Goal: Check status: Check status

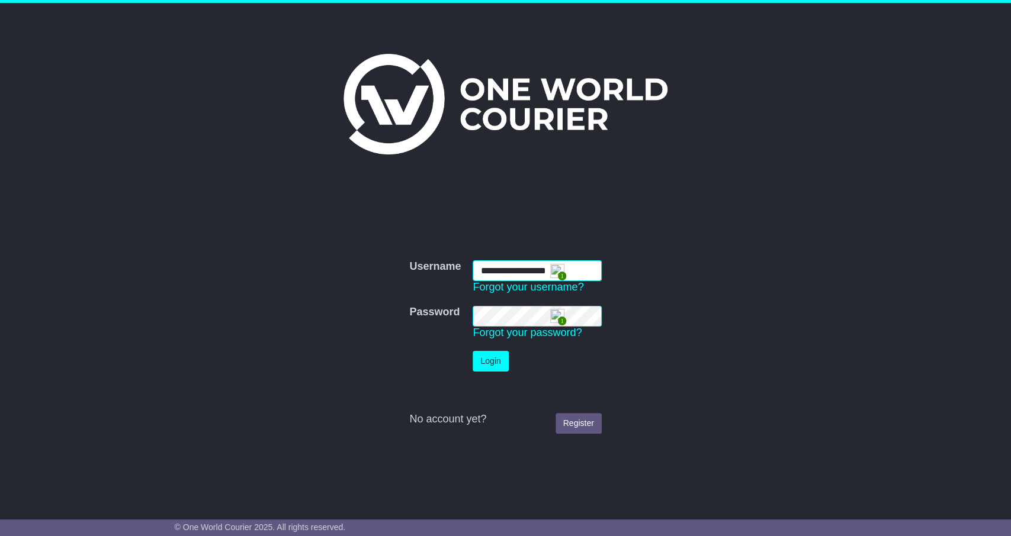
type input "**********"
click at [499, 364] on button "Login" at bounding box center [491, 361] width 36 height 21
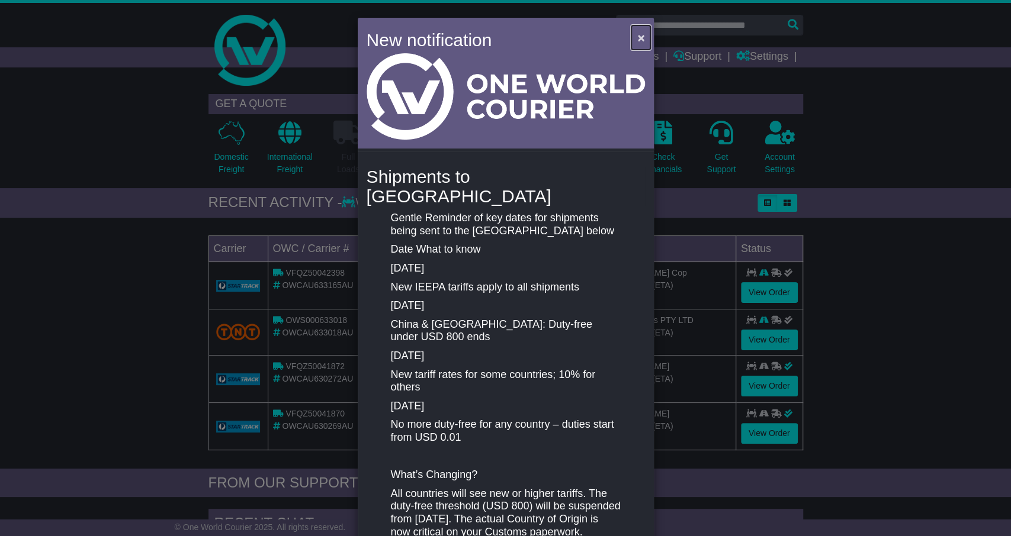
click at [638, 36] on span "×" at bounding box center [640, 38] width 7 height 14
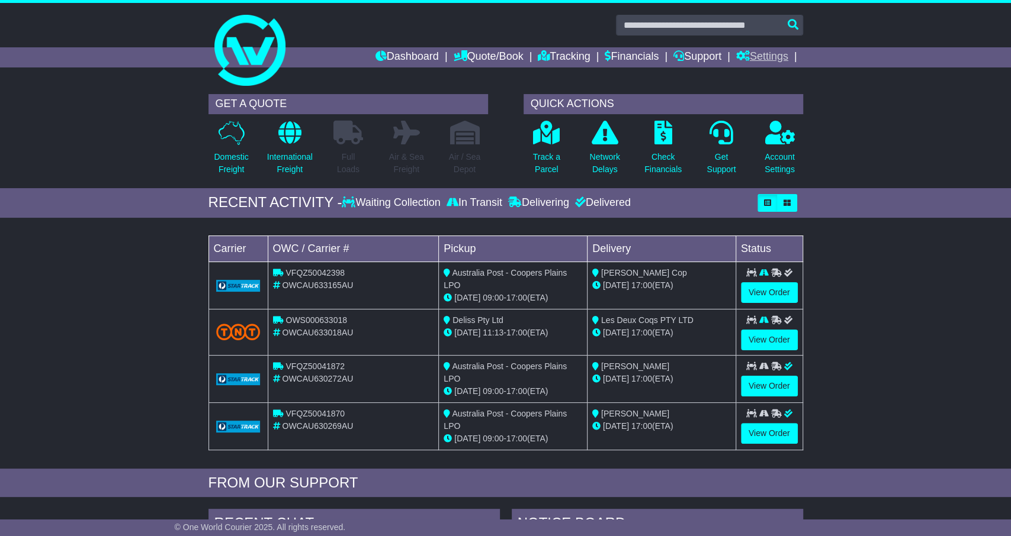
click at [780, 57] on link "Settings" at bounding box center [762, 57] width 52 height 20
click at [767, 80] on link "Settings" at bounding box center [784, 77] width 94 height 13
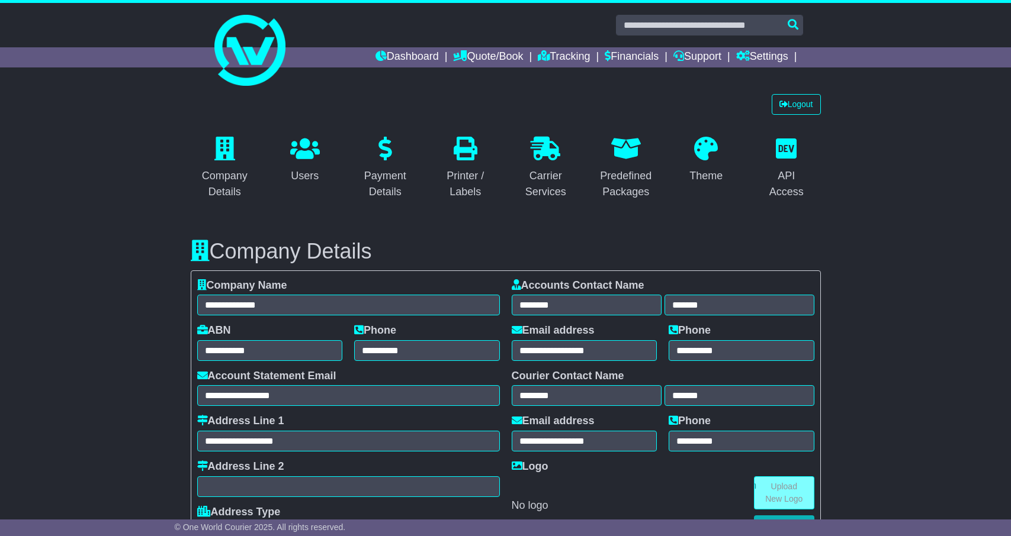
select select "**********"
select select "**"
select select "*"
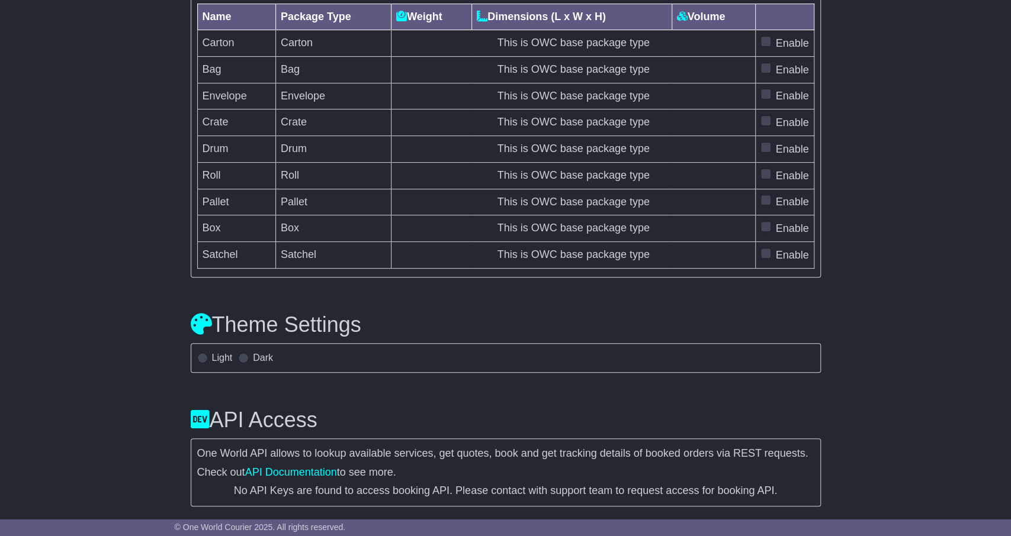
scroll to position [3534, 0]
click at [216, 361] on label "Light" at bounding box center [222, 357] width 21 height 11
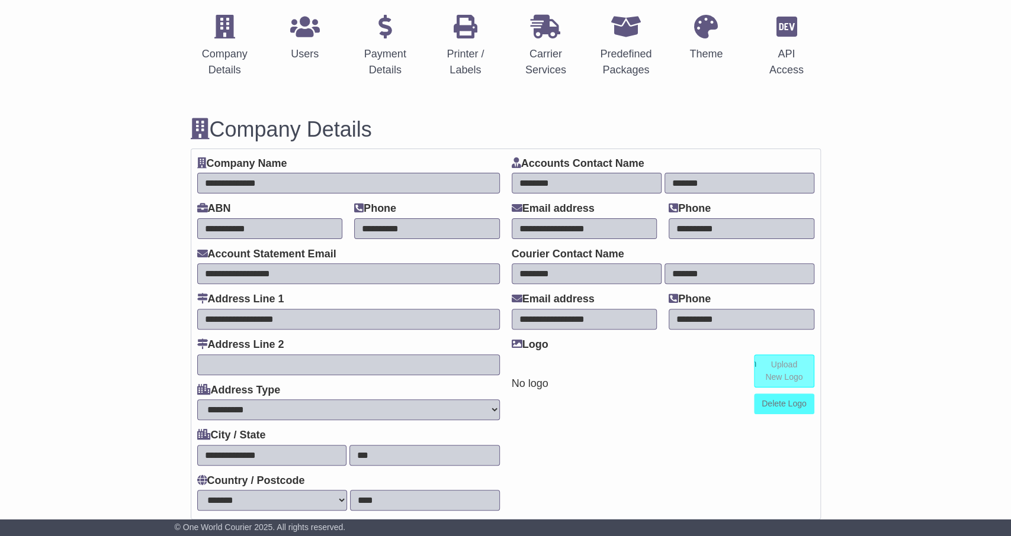
scroll to position [0, 0]
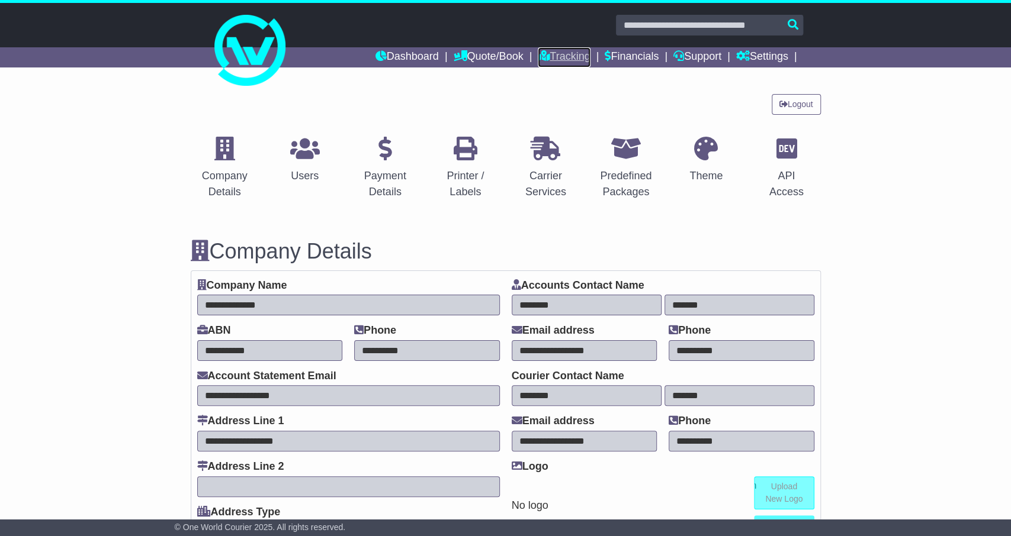
click at [551, 66] on link "Tracking" at bounding box center [564, 57] width 52 height 20
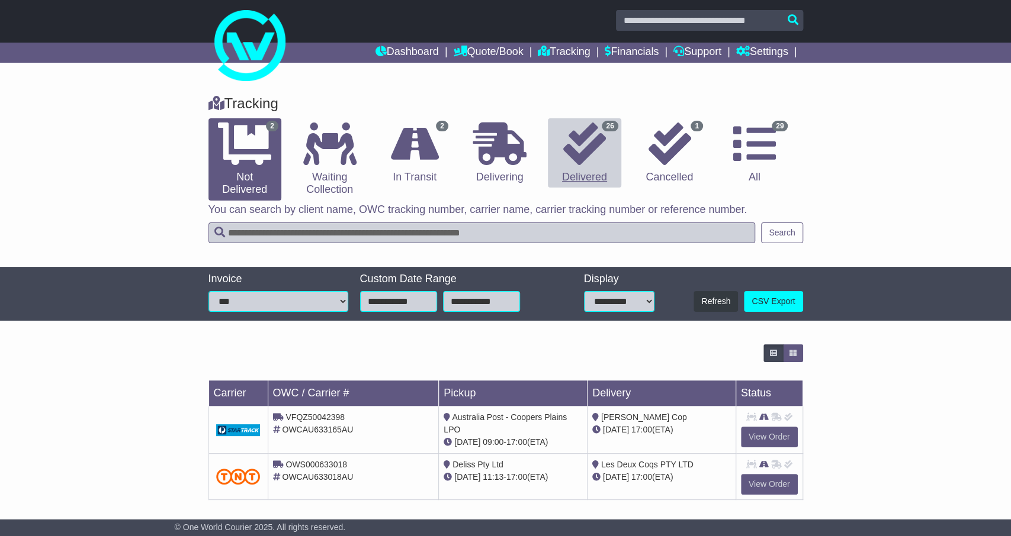
scroll to position [9, 0]
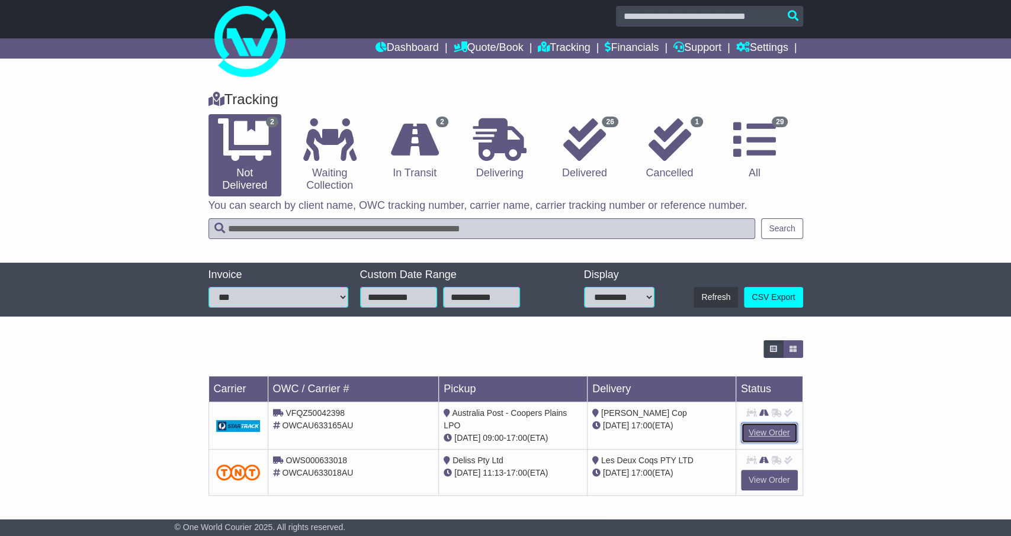
click at [783, 433] on link "View Order" at bounding box center [769, 433] width 57 height 21
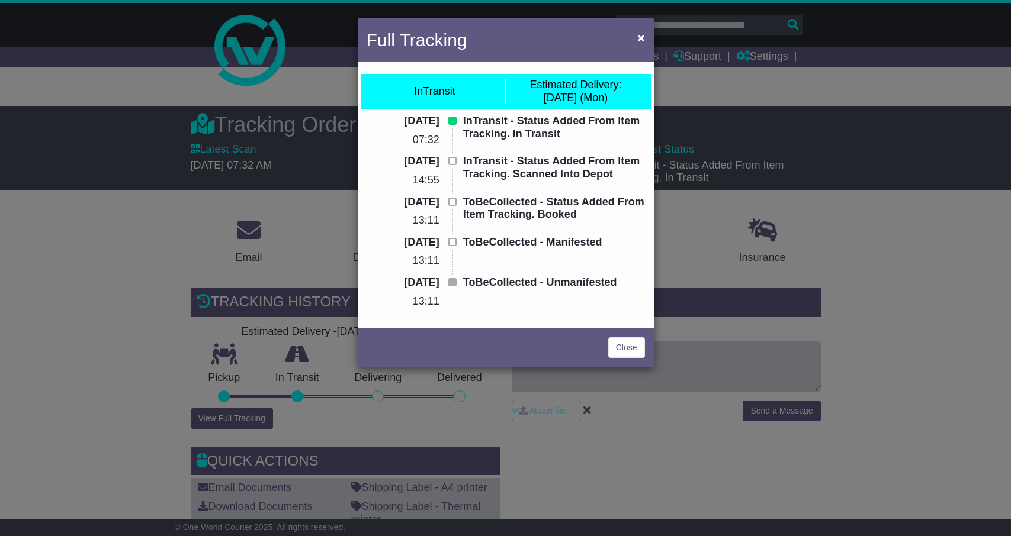
scroll to position [123, 0]
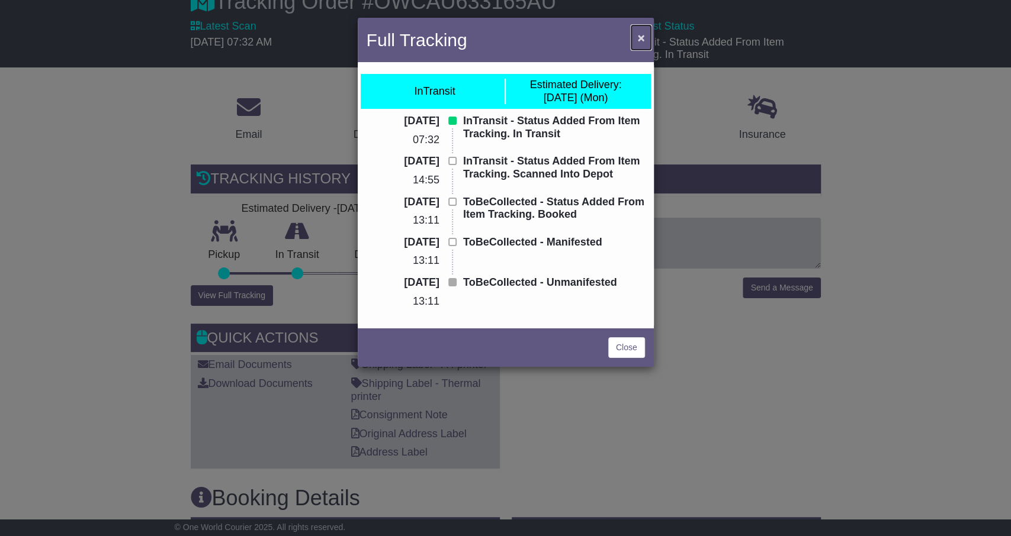
click at [642, 36] on span "×" at bounding box center [640, 38] width 7 height 14
